Goal: Information Seeking & Learning: Learn about a topic

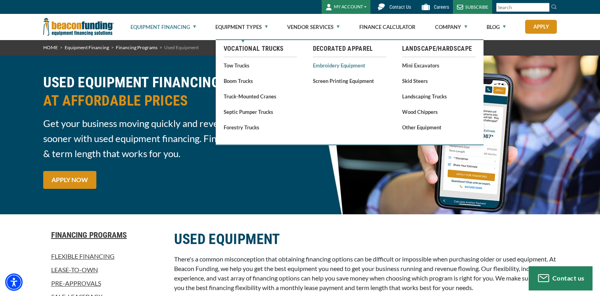
click at [336, 67] on link "Embroidery Equipment" at bounding box center [349, 65] width 73 height 10
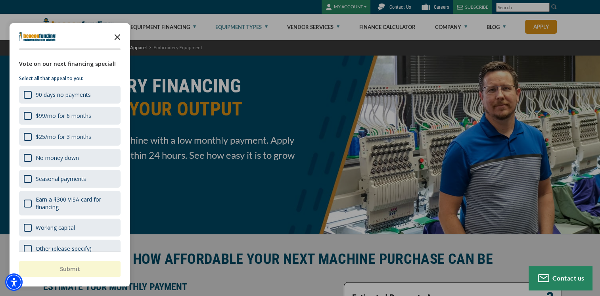
click at [120, 40] on polygon "Close the survey" at bounding box center [118, 37] width 6 height 6
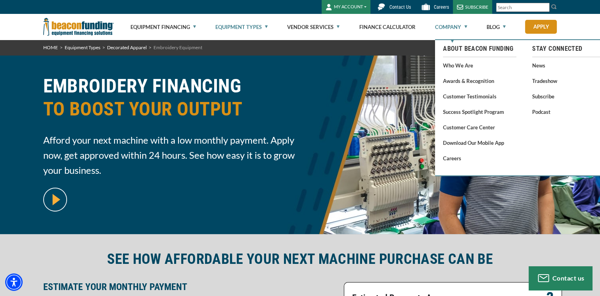
click at [449, 27] on link "Company" at bounding box center [451, 26] width 32 height 25
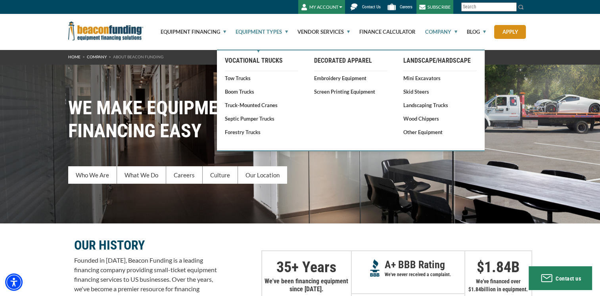
click at [265, 32] on link "Equipment Types" at bounding box center [256, 32] width 61 height 36
click at [347, 77] on link "Embroidery Equipment" at bounding box center [350, 78] width 73 height 8
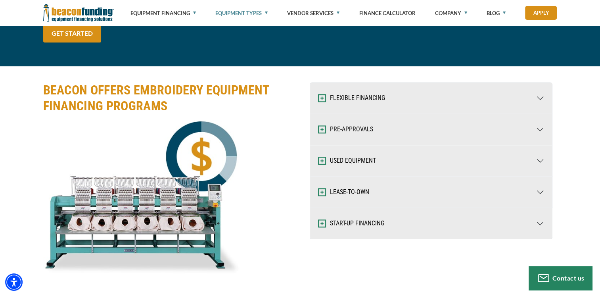
scroll to position [1068, 0]
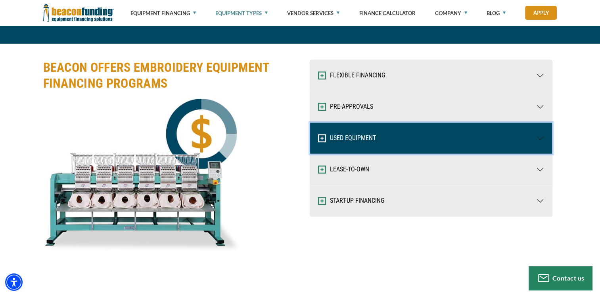
click at [509, 137] on button "USED EQUIPMENT" at bounding box center [431, 138] width 242 height 31
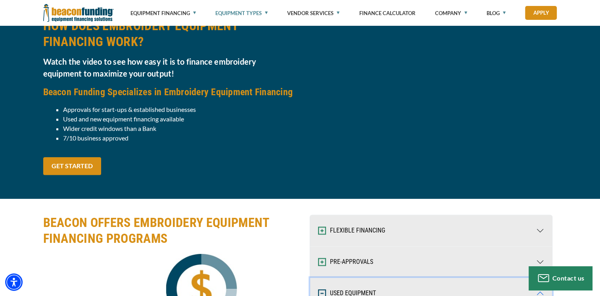
scroll to position [889, 0]
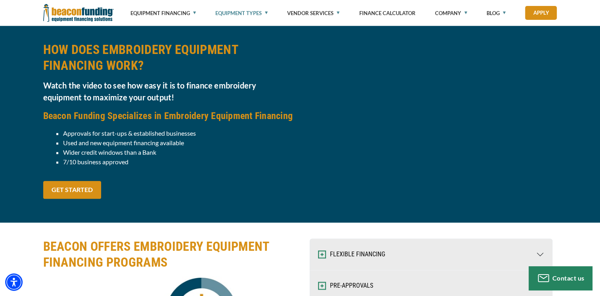
drag, startPoint x: 587, startPoint y: 92, endPoint x: 590, endPoint y: 82, distance: 10.4
click at [590, 82] on div "HOW DOES EMBROIDERY EQUIPMENT FINANCING WORK? Watch the video to see how easy i…" at bounding box center [300, 124] width 600 height 197
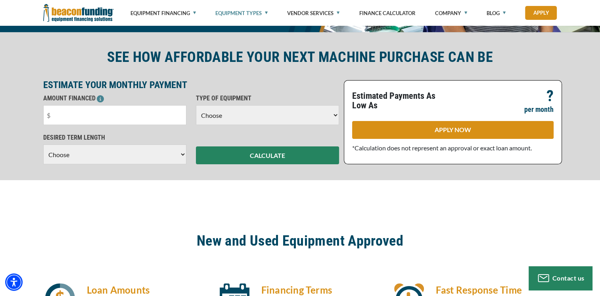
scroll to position [182, 0]
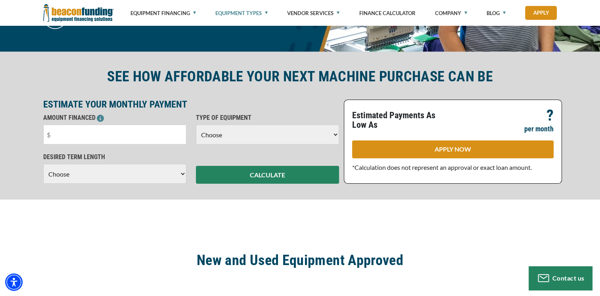
click at [596, 21] on div "Equipment Financing Financing Programs Empty heading Flexible Financing Lease-T…" at bounding box center [300, 13] width 600 height 26
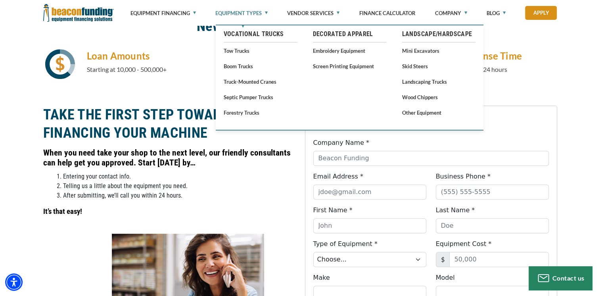
scroll to position [414, 0]
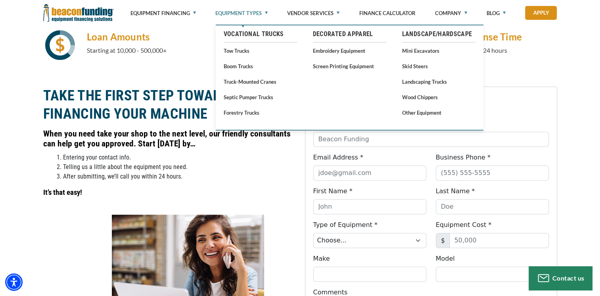
click at [581, 59] on div "Loan Amounts Starting at 10,000 - 500,000+ Financing Terms 24-84 Month Options …" at bounding box center [300, 51] width 600 height 42
